Goal: Task Accomplishment & Management: Use online tool/utility

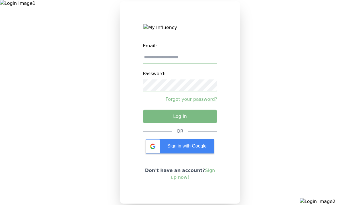
click at [180, 60] on input "email" at bounding box center [180, 58] width 75 height 12
type input "**********"
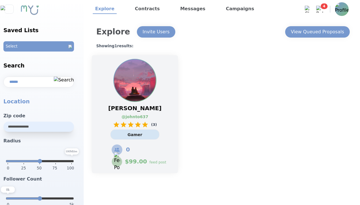
click at [135, 114] on link "@ johnto637" at bounding box center [132, 117] width 21 height 6
select select "*"
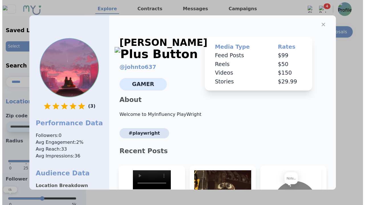
scroll to position [86, 0]
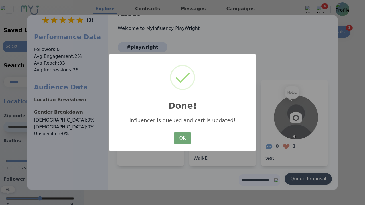
click at [182, 138] on button "OK" at bounding box center [182, 138] width 17 height 13
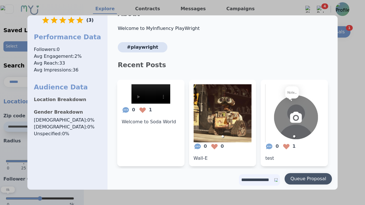
scroll to position [0, 0]
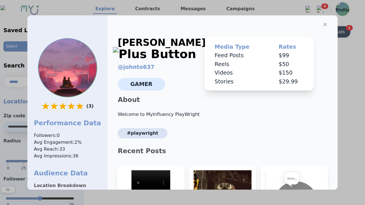
click at [323, 23] on icon "button" at bounding box center [324, 24] width 3 height 3
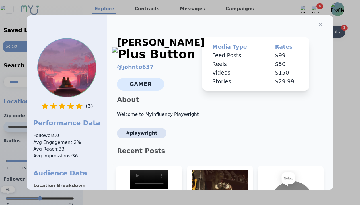
click at [317, 32] on div "View Queued Proposals" at bounding box center [313, 31] width 53 height 7
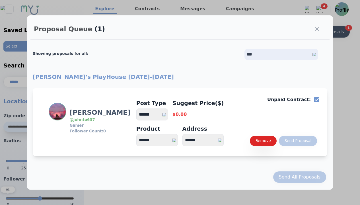
select select "*"
click at [155, 115] on select "**********" at bounding box center [152, 115] width 32 height 12
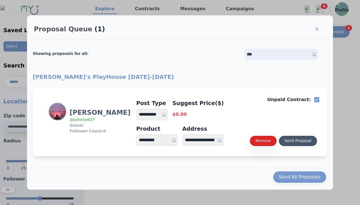
click at [298, 141] on div "Send Proposal" at bounding box center [298, 141] width 27 height 6
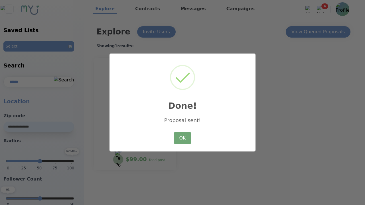
click at [182, 138] on button "OK" at bounding box center [182, 138] width 17 height 13
